Goal: Task Accomplishment & Management: Manage account settings

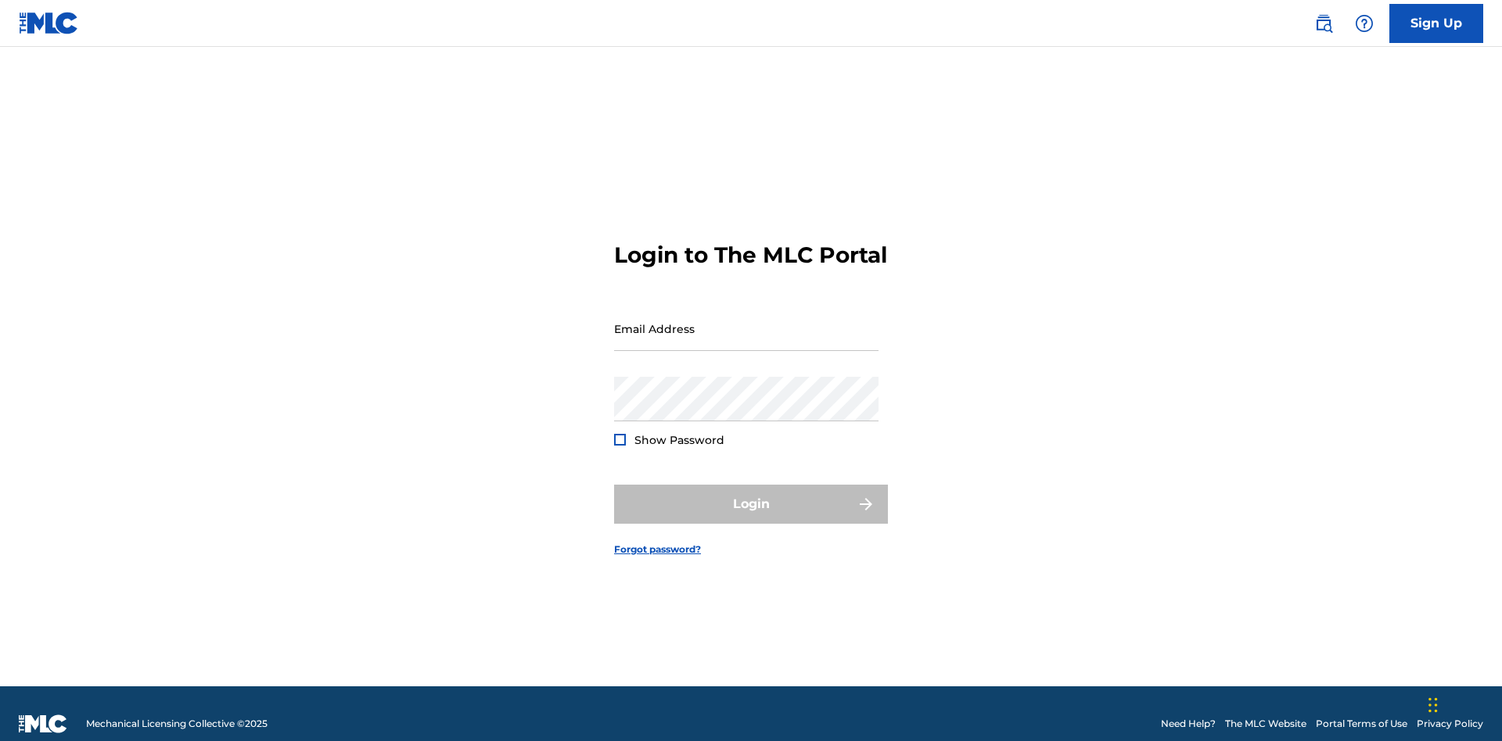
scroll to position [20, 0]
click at [746, 321] on input "Email Address" at bounding box center [746, 329] width 264 height 45
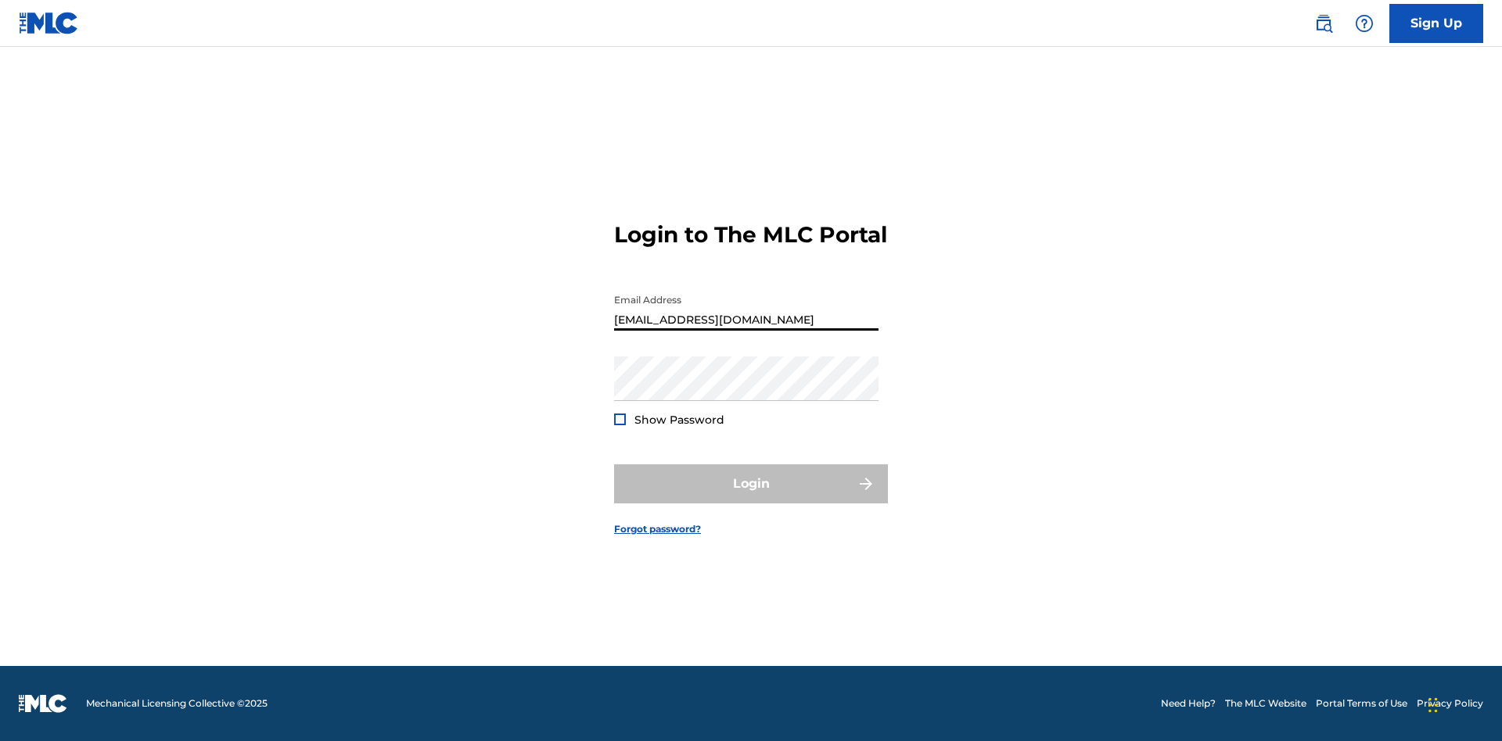
type input "[EMAIL_ADDRESS][DOMAIN_NAME]"
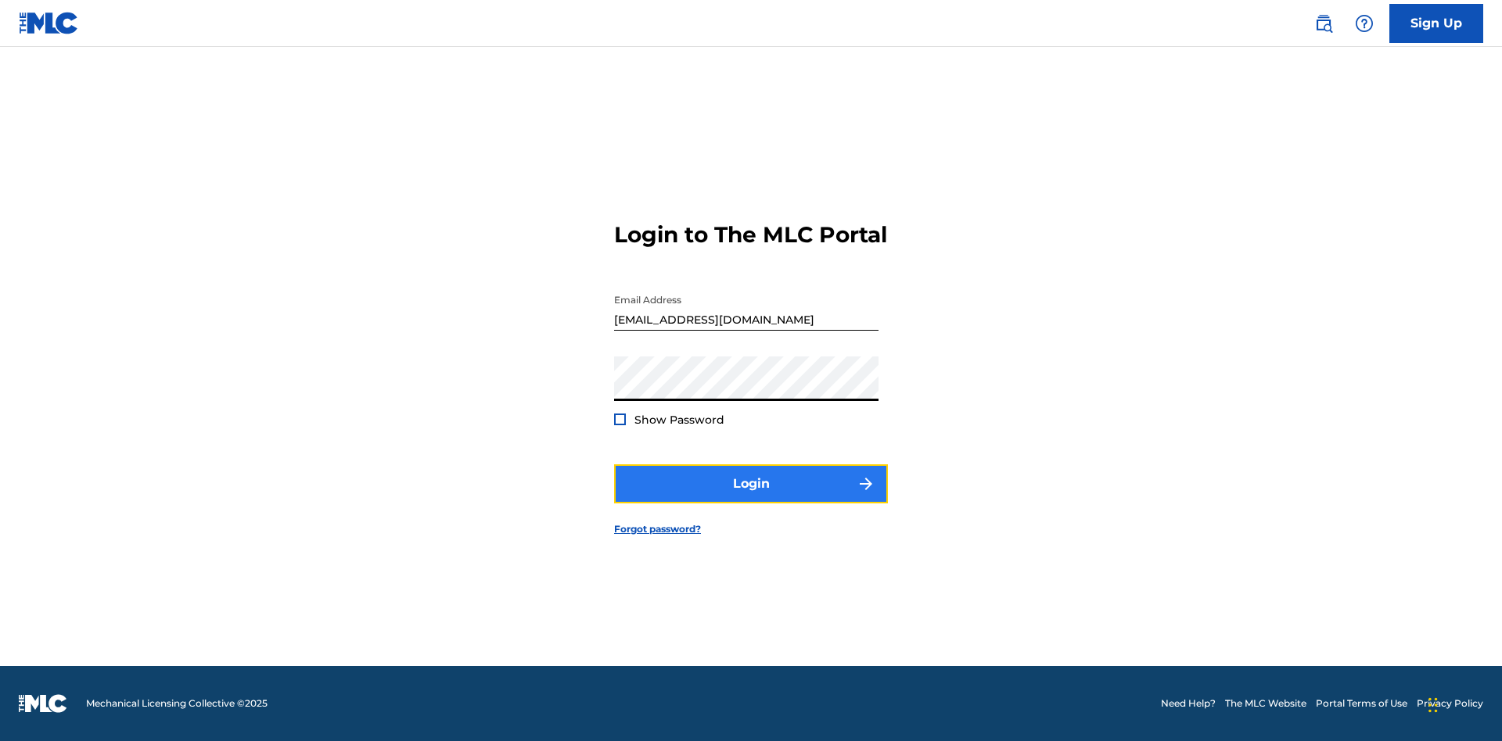
click at [751, 497] on button "Login" at bounding box center [751, 484] width 274 height 39
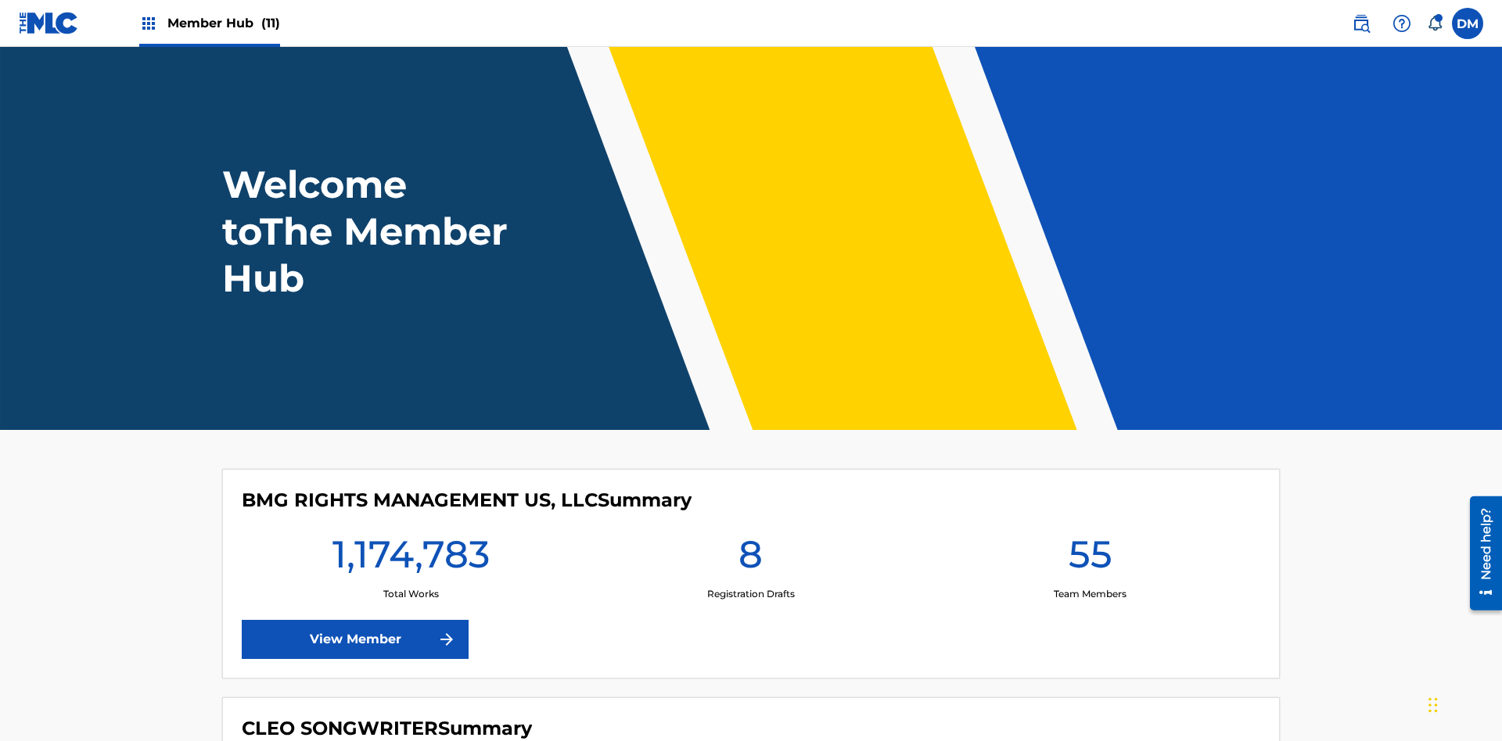
click at [223, 23] on span "Member Hub (11)" at bounding box center [223, 23] width 113 height 18
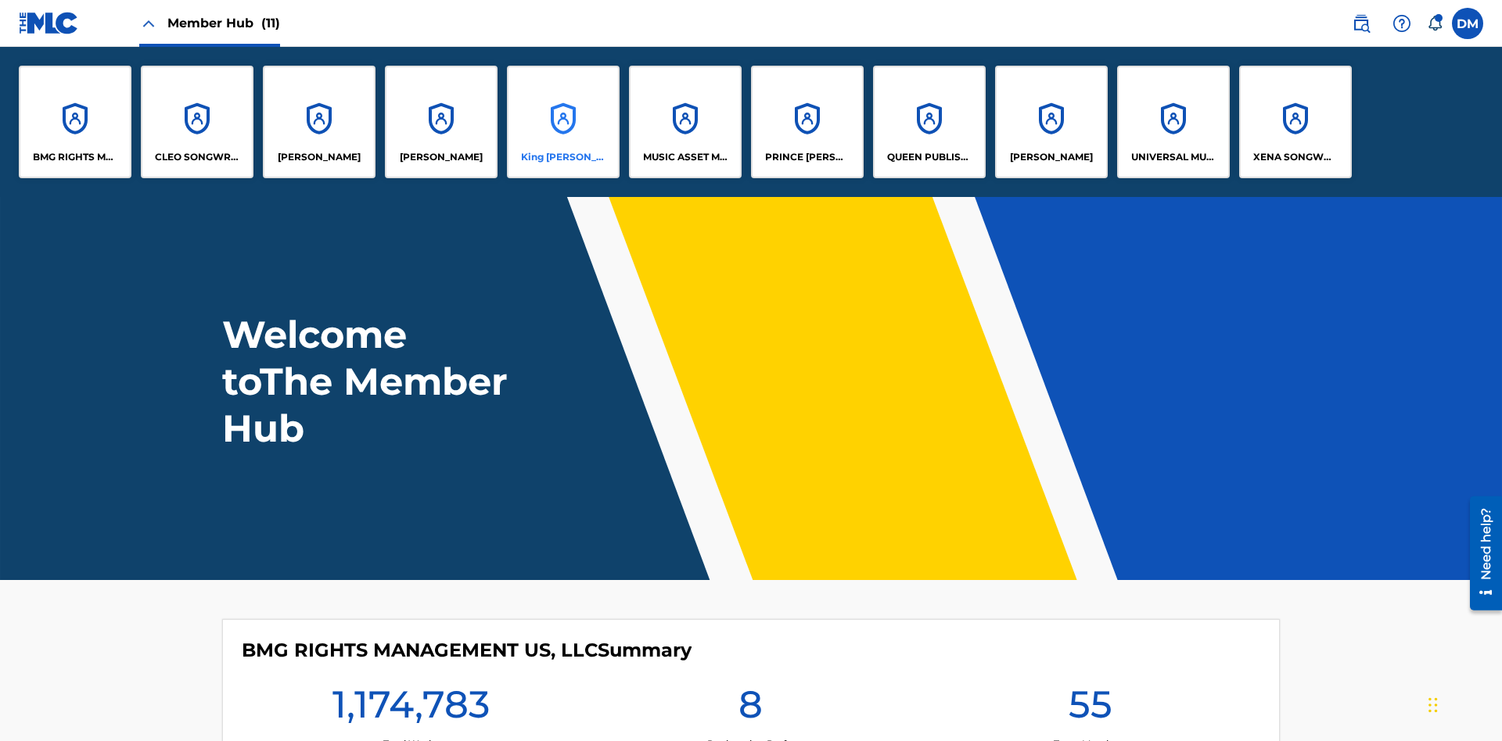
click at [562, 157] on p "King [PERSON_NAME]" at bounding box center [563, 157] width 85 height 14
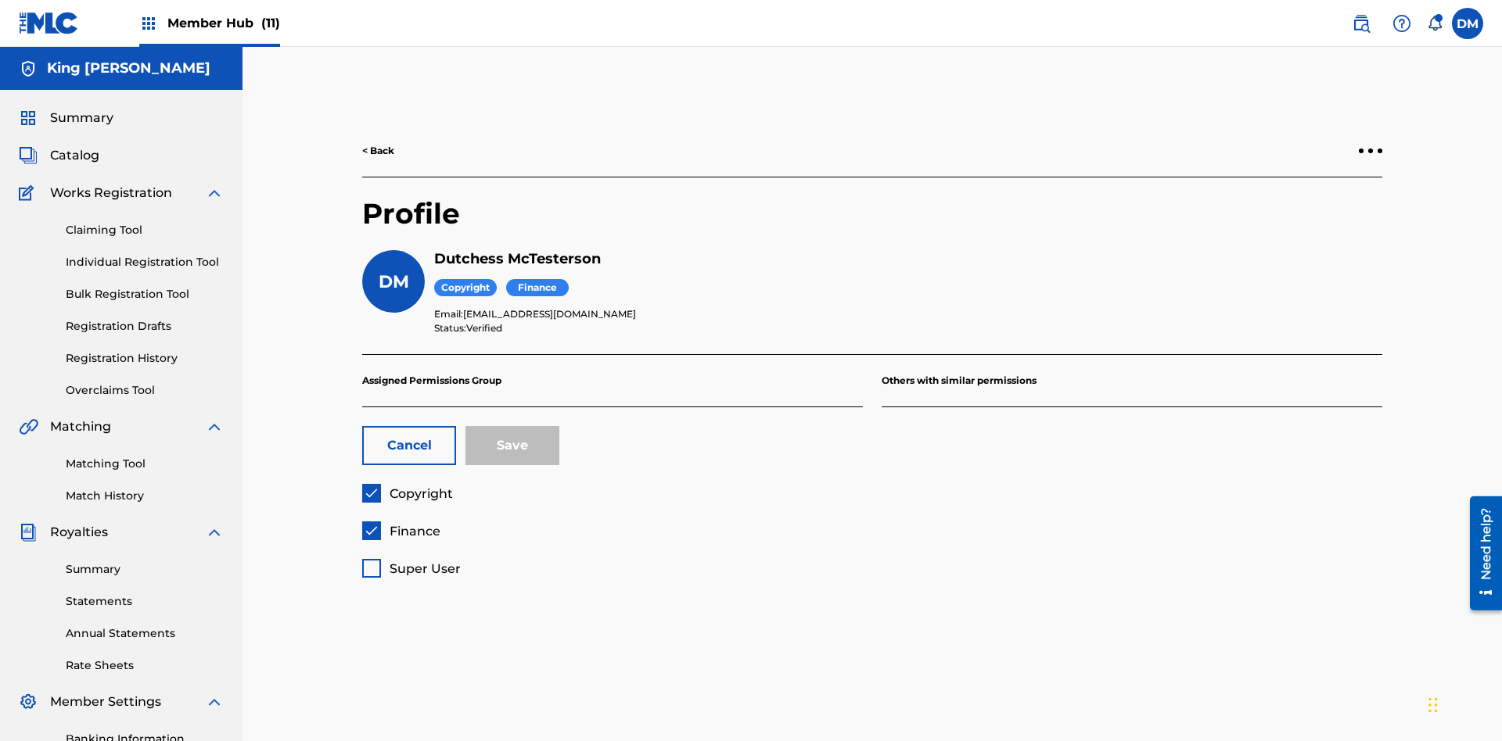
click at [407, 486] on span "Copyright" at bounding box center [420, 493] width 63 height 15
click at [400, 524] on span "Finance" at bounding box center [414, 531] width 51 height 15
click at [411, 562] on span "Super User" at bounding box center [424, 569] width 71 height 15
click at [512, 426] on button "Save" at bounding box center [512, 445] width 94 height 39
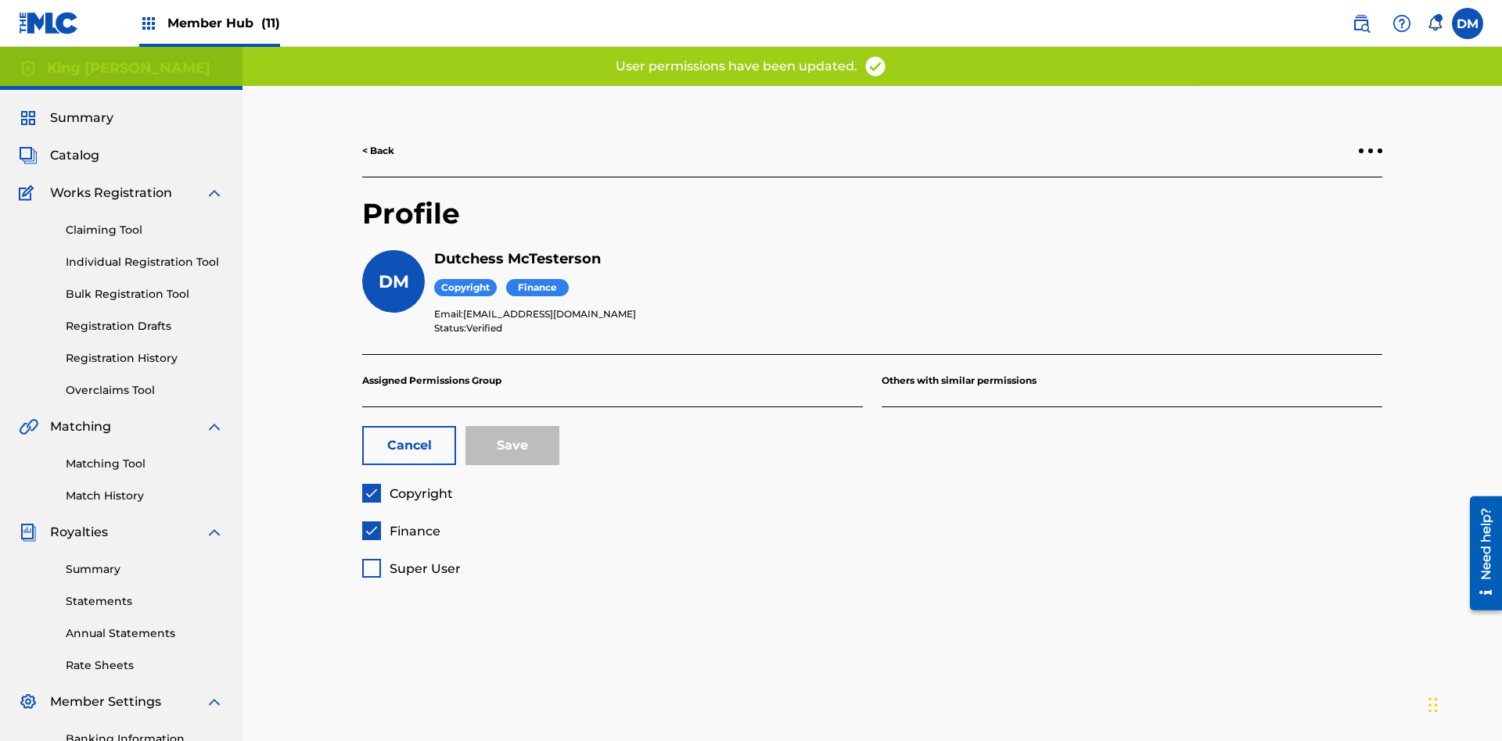
click at [400, 524] on span "Finance" at bounding box center [414, 531] width 51 height 15
click at [512, 426] on button "Save" at bounding box center [512, 445] width 94 height 39
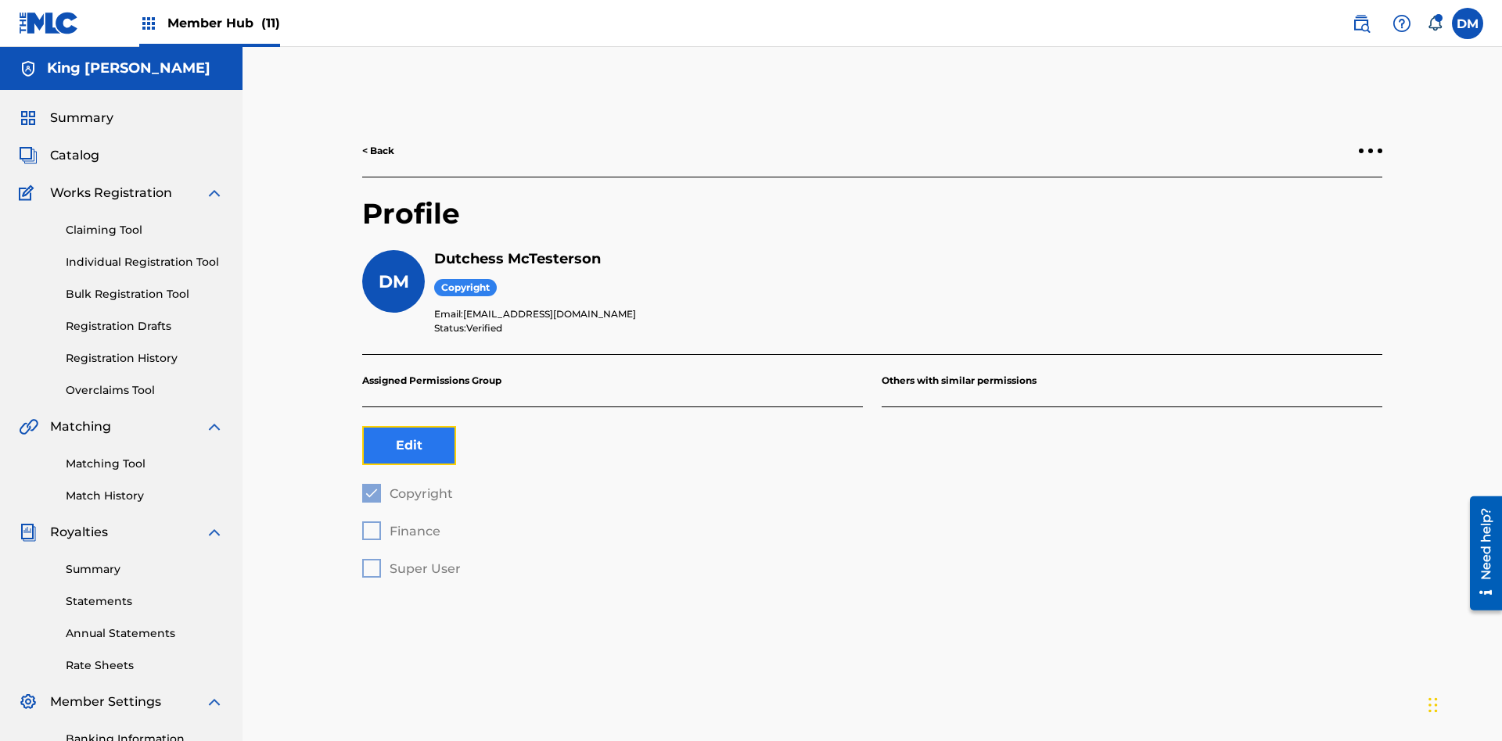
click at [409, 426] on button "Edit" at bounding box center [409, 445] width 94 height 39
click at [407, 486] on span "Copyright" at bounding box center [420, 493] width 63 height 15
click at [400, 524] on span "Finance" at bounding box center [414, 531] width 51 height 15
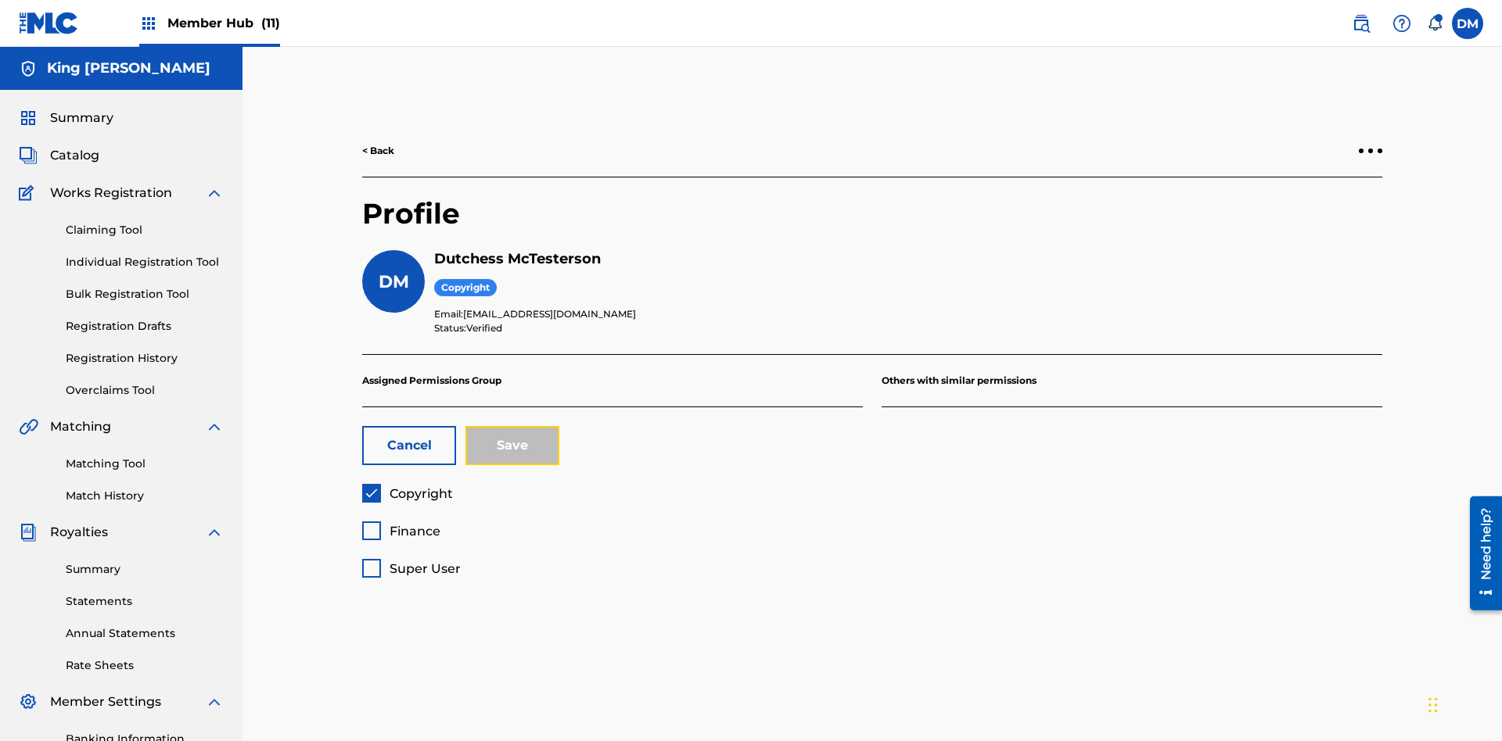
click at [512, 426] on button "Save" at bounding box center [512, 445] width 94 height 39
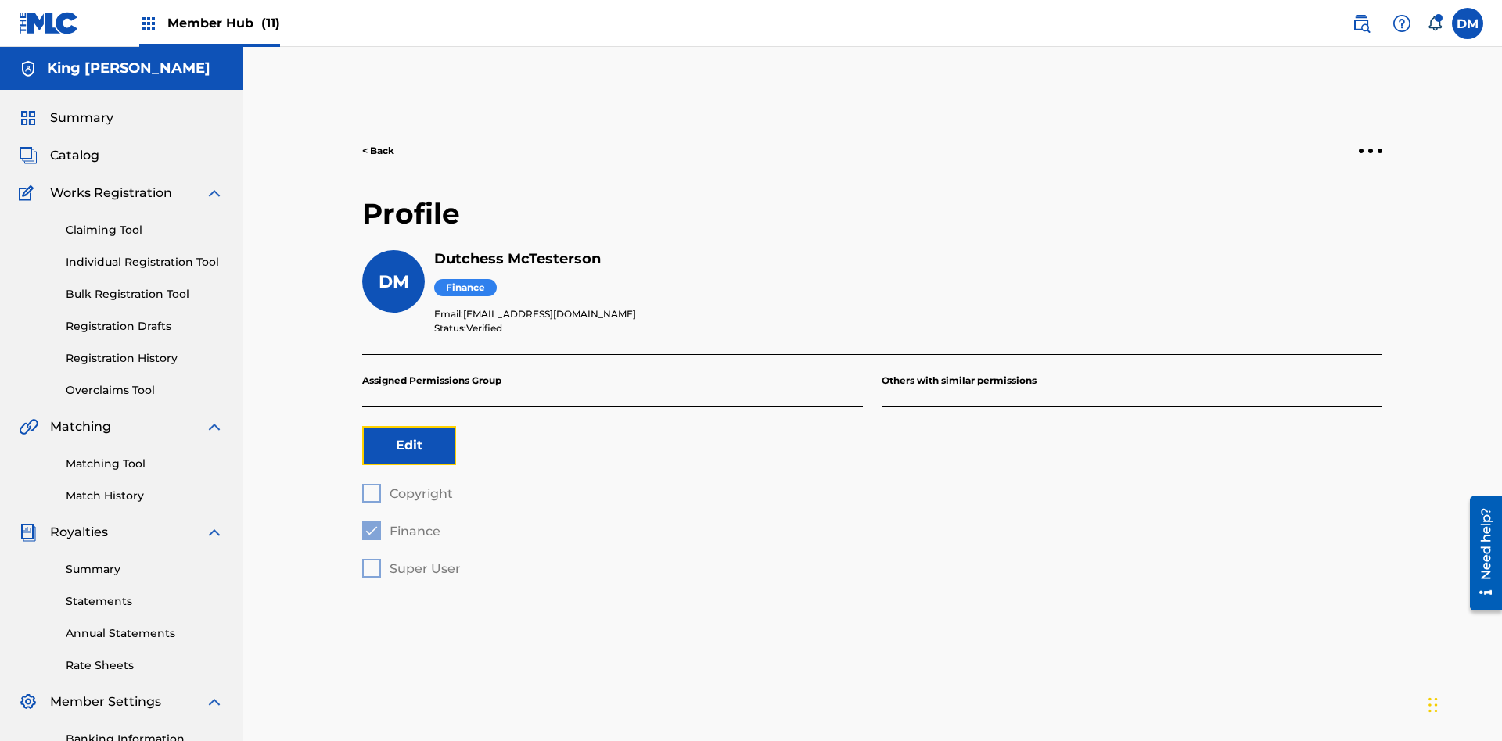
click at [409, 426] on button "Edit" at bounding box center [409, 445] width 94 height 39
click at [400, 524] on span "Finance" at bounding box center [414, 531] width 51 height 15
click at [411, 562] on span "Super User" at bounding box center [424, 569] width 71 height 15
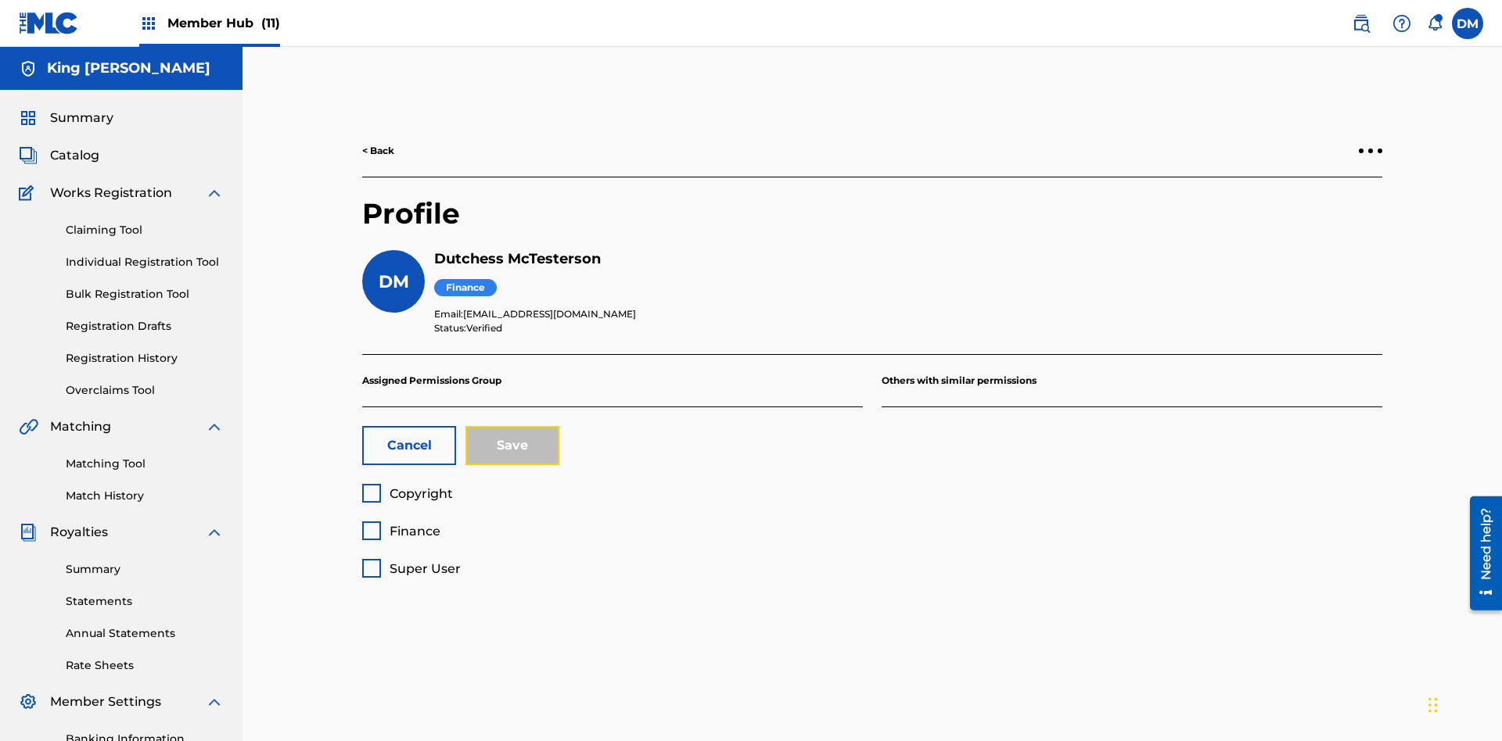
click at [512, 426] on button "Save" at bounding box center [512, 445] width 94 height 39
